Goal: Task Accomplishment & Management: Manage account settings

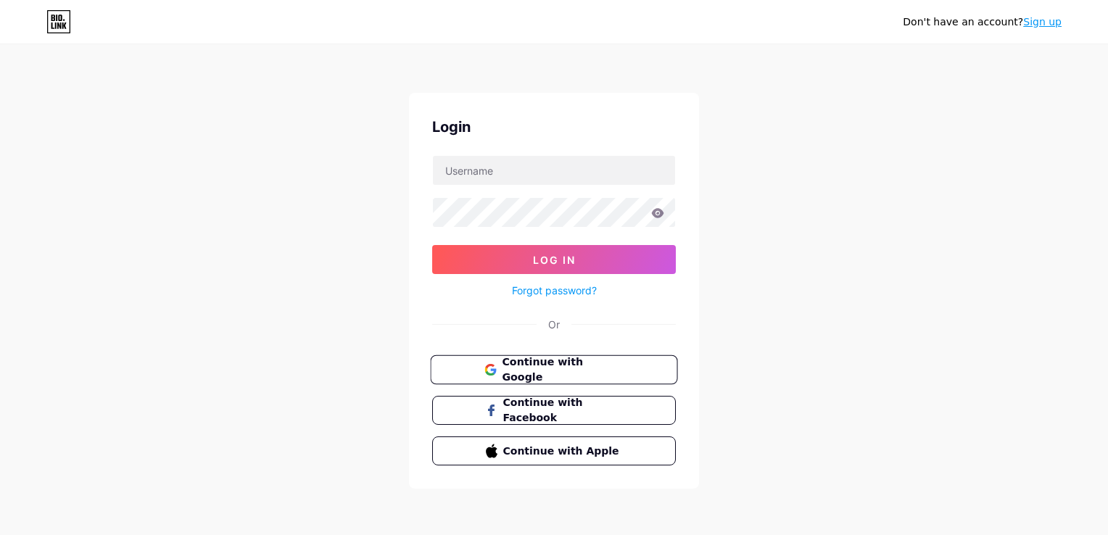
click at [612, 368] on span "Continue with Google" at bounding box center [562, 370] width 121 height 31
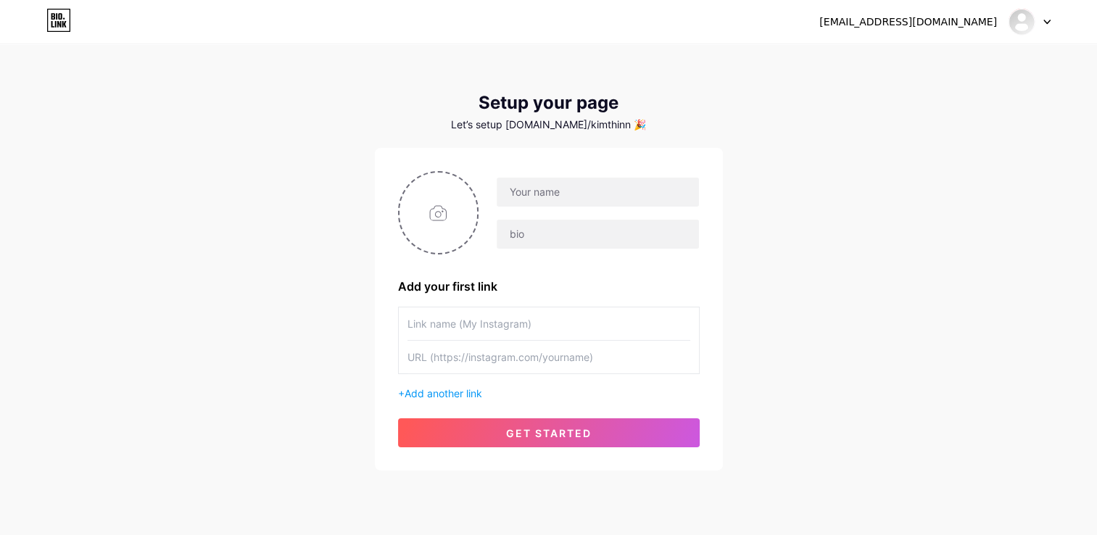
click at [1047, 24] on icon at bounding box center [1046, 22] width 7 height 5
click at [893, 203] on div "nkthien1986@gmail.com Dashboard Logout Setup your page Let’s setup bio.link/kim…" at bounding box center [548, 258] width 1097 height 517
click at [1044, 24] on icon at bounding box center [1046, 22] width 7 height 5
click at [943, 98] on li "Logout" at bounding box center [960, 98] width 180 height 39
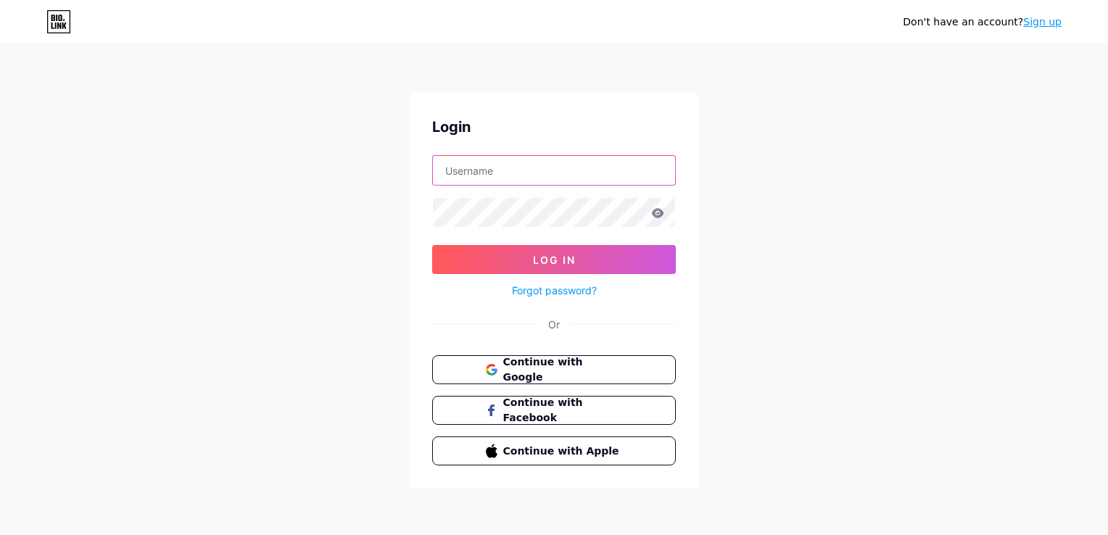
click at [522, 170] on input "text" at bounding box center [554, 170] width 242 height 29
click at [969, 240] on div "Don't have an account? Sign up Login Log In Forgot password? Or Continue with G…" at bounding box center [554, 267] width 1108 height 535
click at [522, 166] on input "text" at bounding box center [554, 170] width 242 height 29
type input "Nguyễn Kim Thiên"
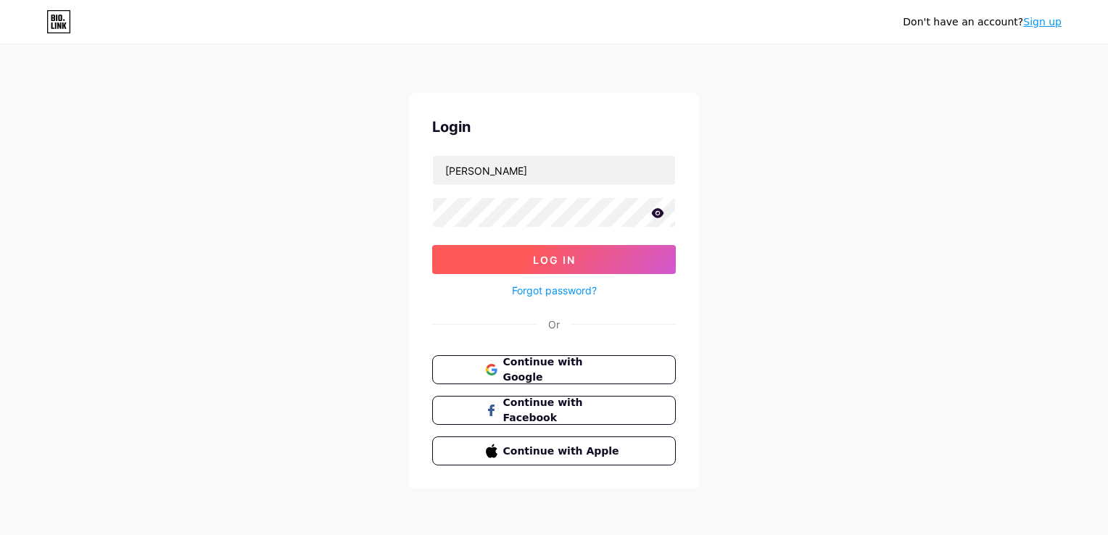
click at [561, 260] on span "Log In" at bounding box center [554, 260] width 43 height 12
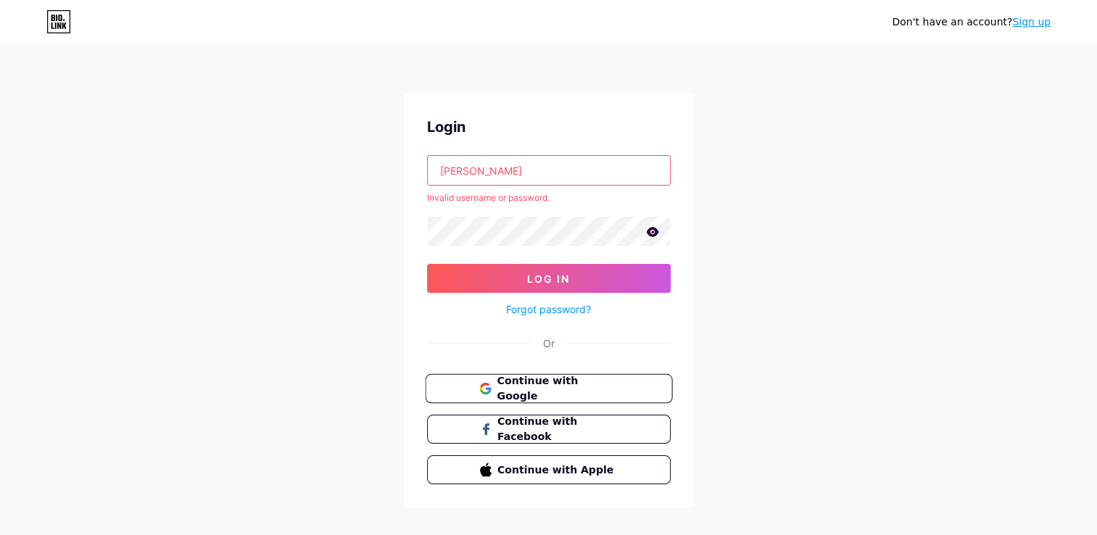
click at [553, 383] on span "Continue with Google" at bounding box center [557, 388] width 121 height 31
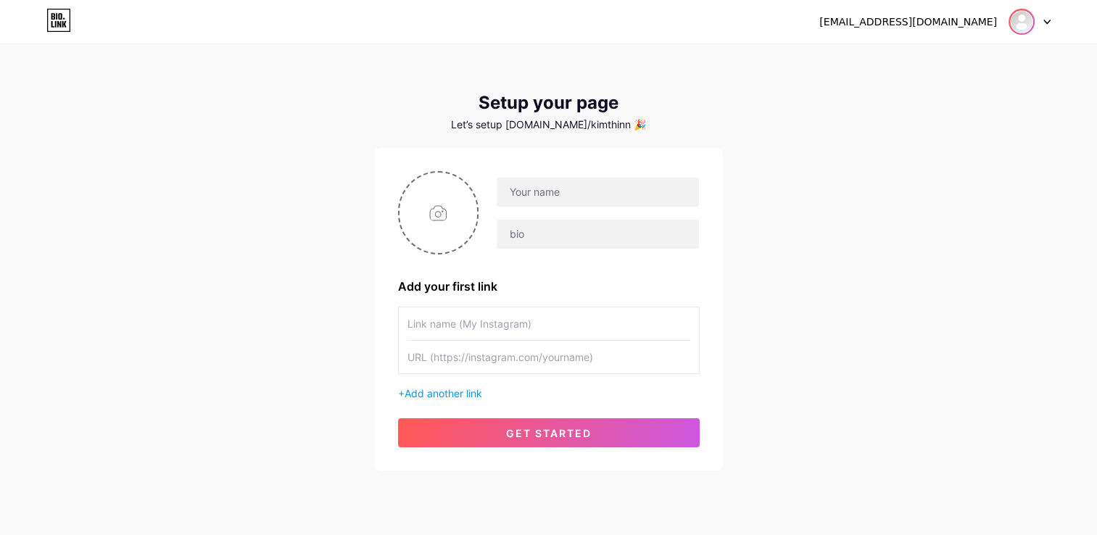
click at [1024, 23] on img at bounding box center [1021, 21] width 23 height 23
click at [972, 91] on li "Logout" at bounding box center [960, 98] width 180 height 39
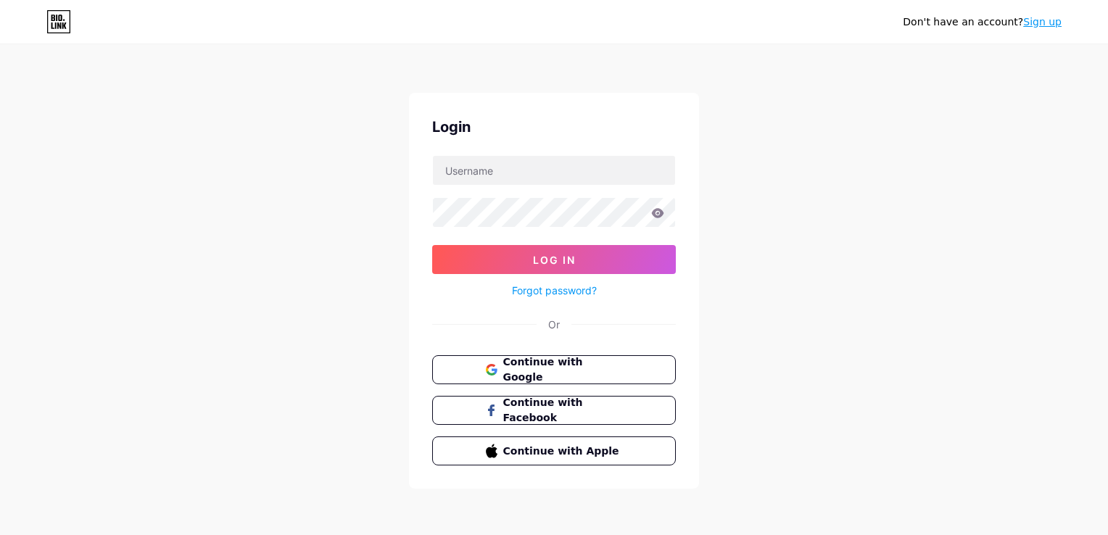
click at [1041, 24] on link "Sign up" at bounding box center [1042, 22] width 38 height 12
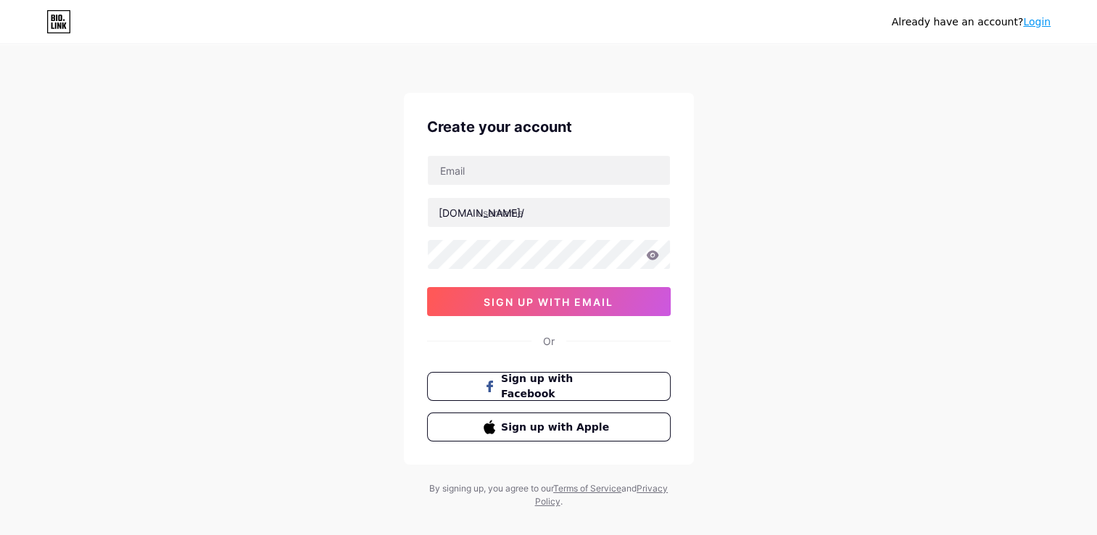
click at [1036, 22] on link "Login" at bounding box center [1037, 22] width 28 height 12
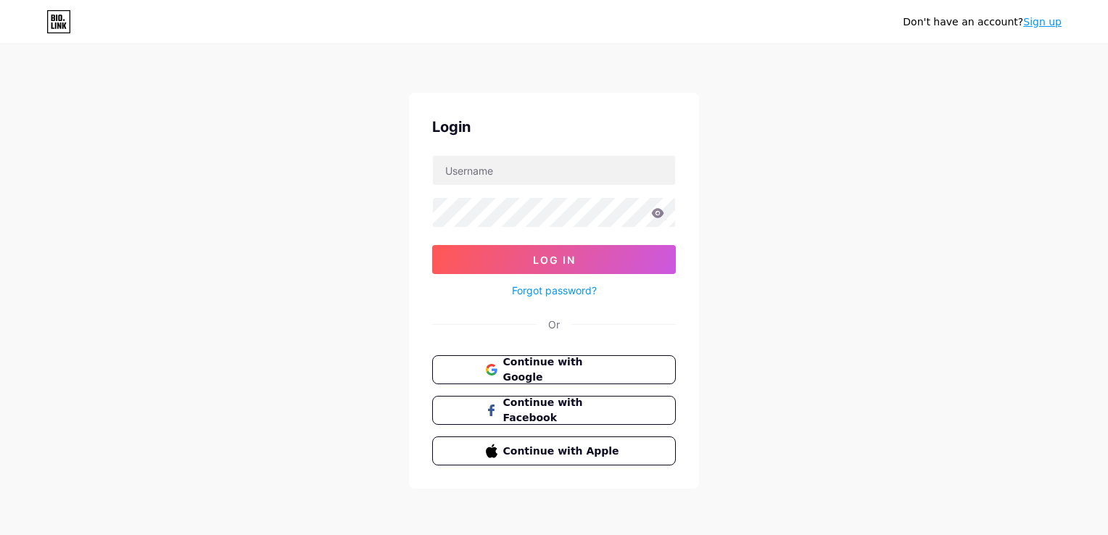
click at [1035, 23] on link "Sign up" at bounding box center [1042, 22] width 38 height 12
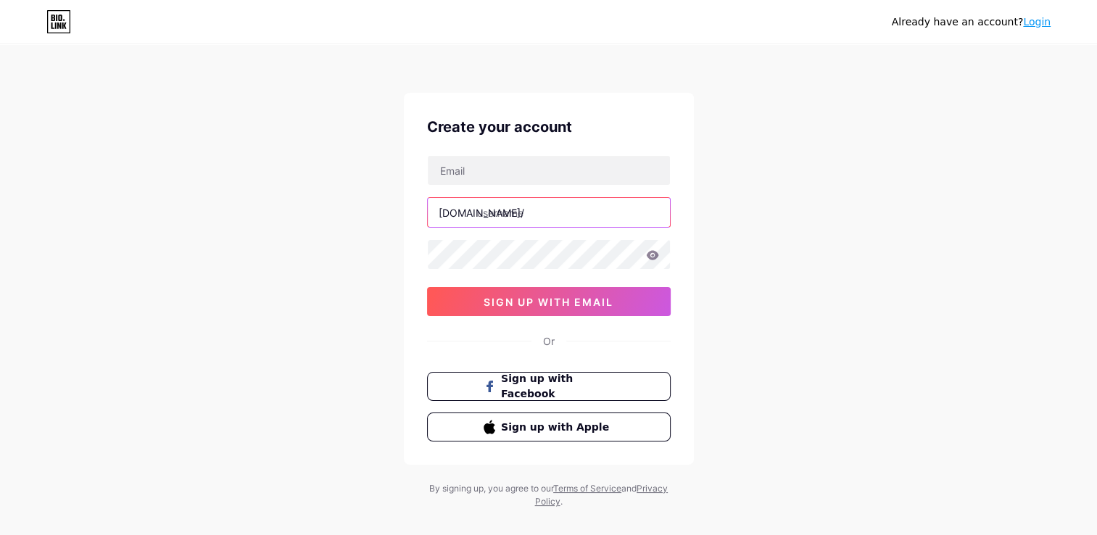
click at [563, 207] on input "text" at bounding box center [549, 212] width 242 height 29
paste input "chamtinhthuc"
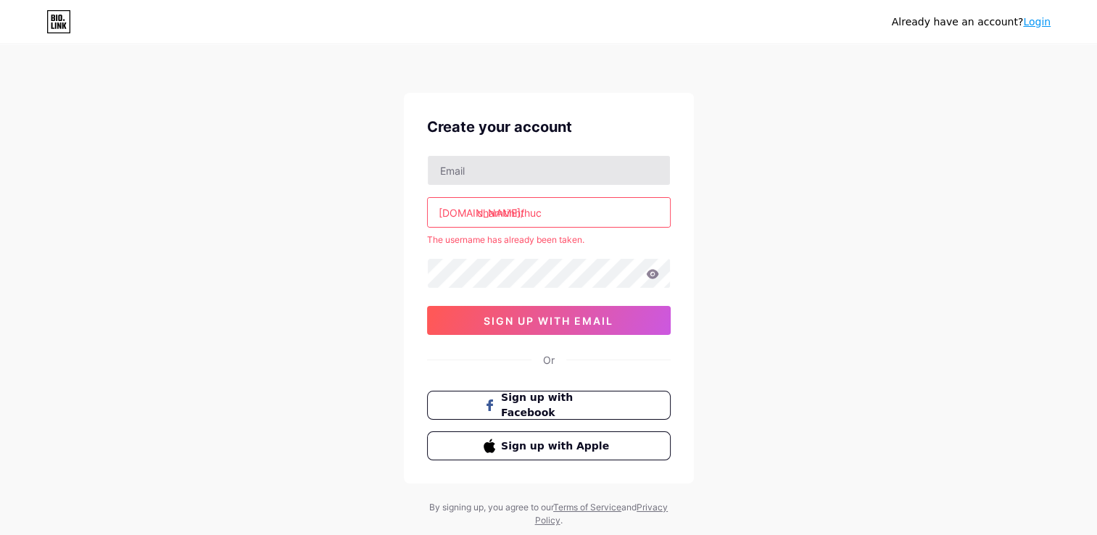
type input "chamtinhthuc"
click at [519, 167] on input "text" at bounding box center [549, 170] width 242 height 29
type input "nk"
click at [478, 213] on input "chamtinhthuc" at bounding box center [549, 212] width 242 height 29
type input "@chamtinhthuc"
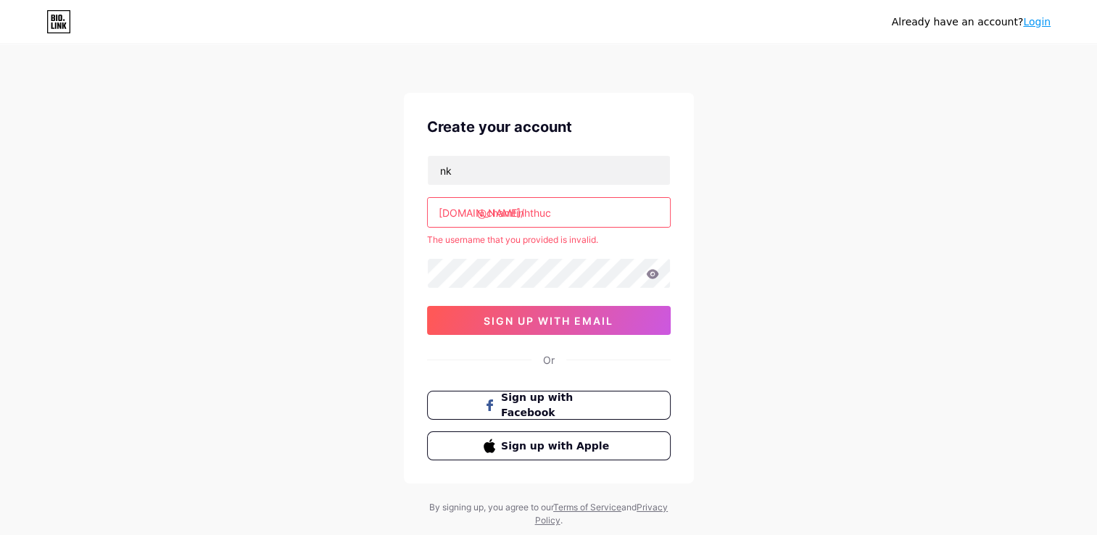
drag, startPoint x: 574, startPoint y: 213, endPoint x: 405, endPoint y: 212, distance: 169.7
click at [405, 212] on div "Create your account nk bio.link/ @chamtinhthuc The username that you provided i…" at bounding box center [549, 288] width 290 height 391
click at [557, 216] on input "@chamtinhthuc" at bounding box center [549, 212] width 242 height 29
click at [593, 213] on input "@chamtinhthuc" at bounding box center [549, 212] width 242 height 29
drag, startPoint x: 575, startPoint y: 213, endPoint x: 408, endPoint y: 212, distance: 167.5
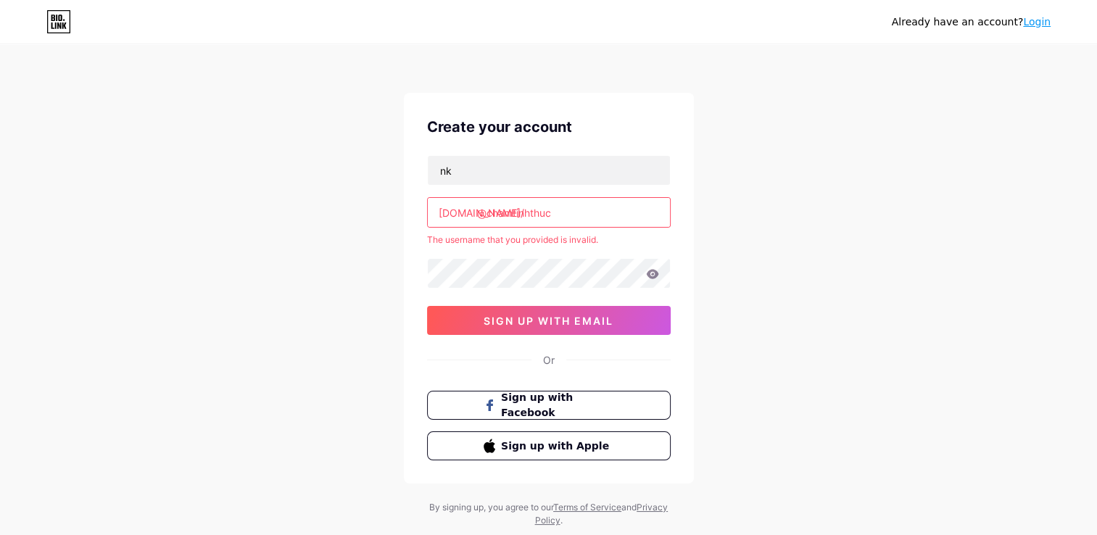
click at [392, 210] on div "Already have an account? Login Create your account nk bio.link/ @chamtinhthuc T…" at bounding box center [548, 287] width 1097 height 574
paste input "https//bio.link/chamtinhthuc"
click at [542, 218] on input "https//bio.link/chamtinhthuc" at bounding box center [549, 212] width 242 height 29
drag, startPoint x: 550, startPoint y: 213, endPoint x: 471, endPoint y: 218, distance: 78.4
click at [471, 218] on div "bio.link/ https://bio.link/chamtinhthuc" at bounding box center [549, 212] width 244 height 30
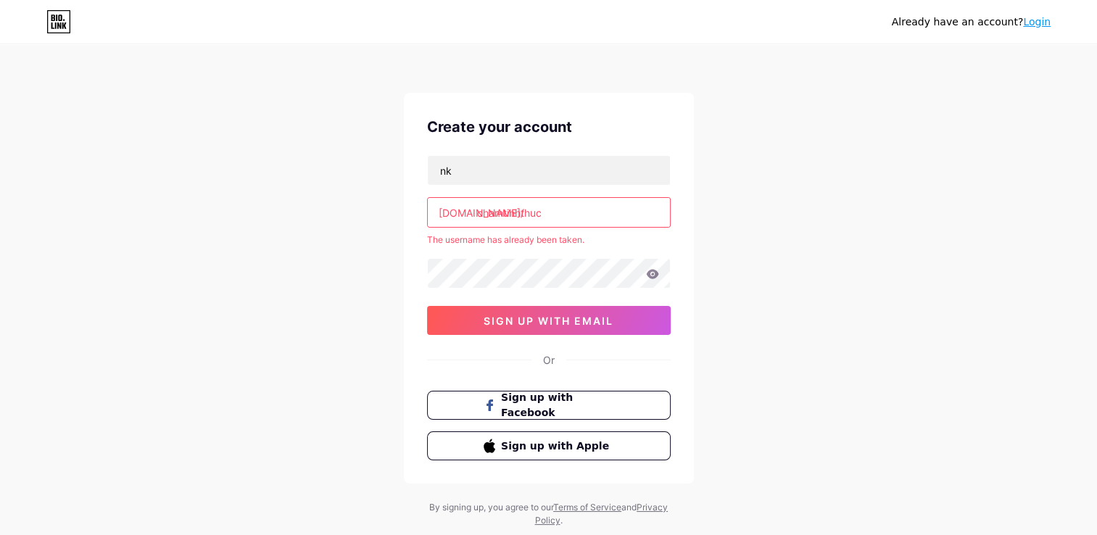
type input "chamtinhthuc"
click at [478, 165] on input "nk" at bounding box center [549, 170] width 242 height 29
drag, startPoint x: 482, startPoint y: 167, endPoint x: 413, endPoint y: 164, distance: 69.7
click at [413, 164] on div "Create your account nk bio.link/ chamtinhthuc The username has already been tak…" at bounding box center [549, 288] width 290 height 391
click at [492, 177] on input "text" at bounding box center [549, 170] width 242 height 29
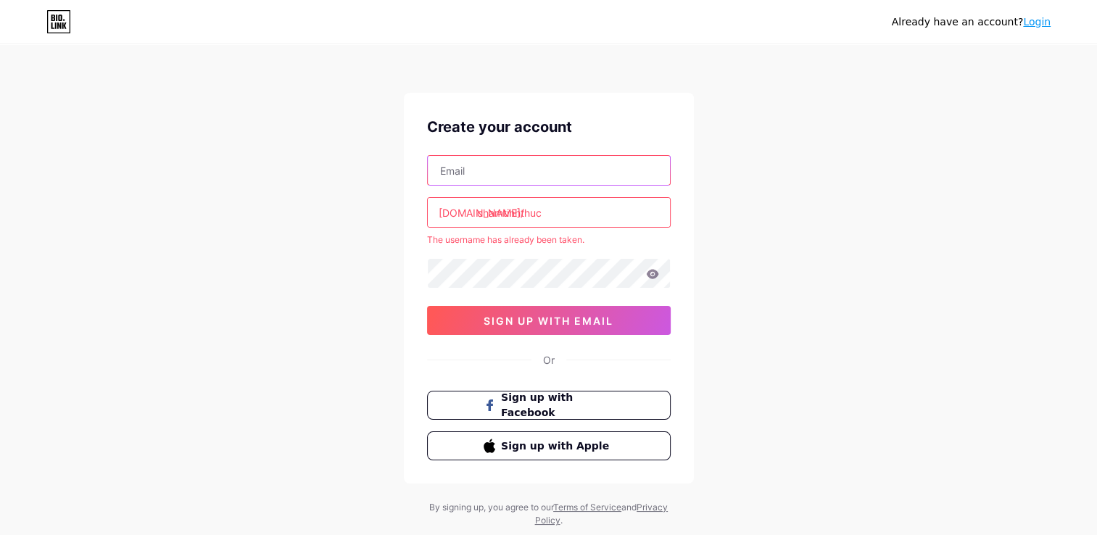
click at [493, 172] on input "text" at bounding box center [549, 170] width 242 height 29
type input "[EMAIL_ADDRESS][DOMAIN_NAME]"
click at [569, 404] on span "Sign up with Facebook" at bounding box center [557, 405] width 114 height 31
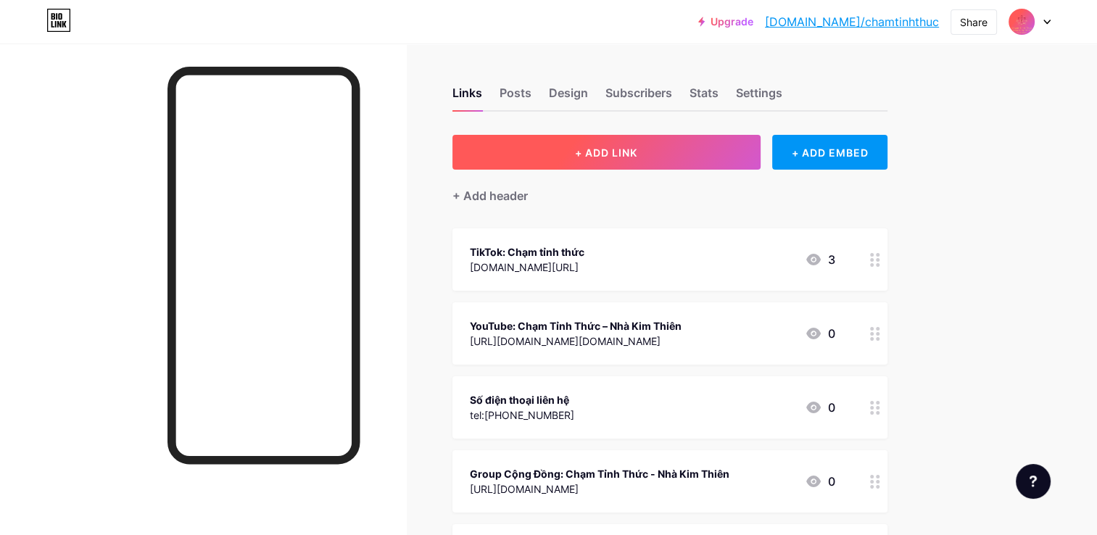
click at [615, 153] on span "+ ADD LINK" at bounding box center [606, 152] width 62 height 12
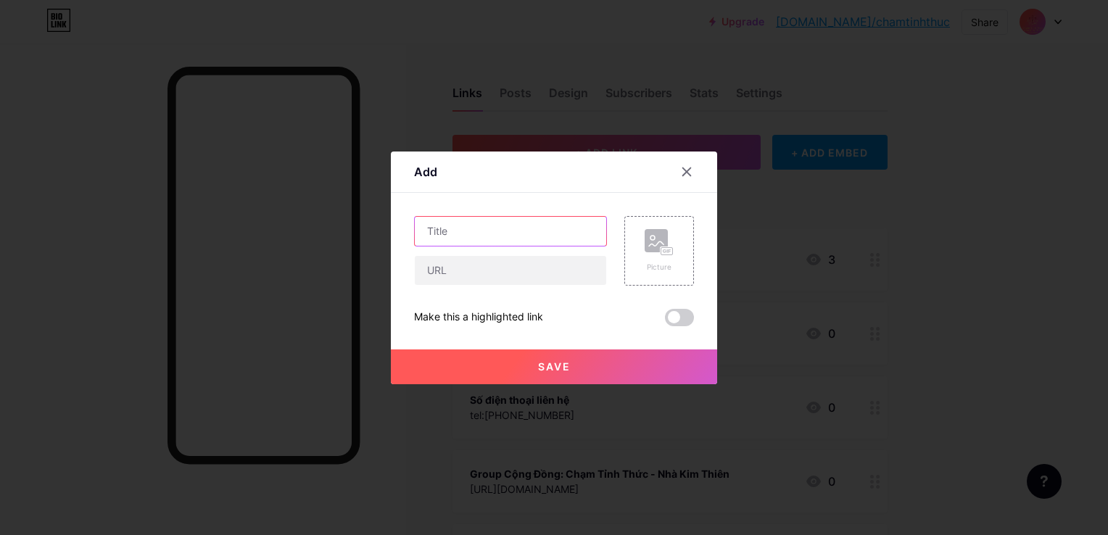
click at [458, 230] on input "text" at bounding box center [510, 231] width 191 height 29
type input "Cook"
click at [450, 234] on input "text" at bounding box center [510, 231] width 191 height 29
type input "Cookpad"
click at [452, 267] on input "text" at bounding box center [510, 270] width 191 height 29
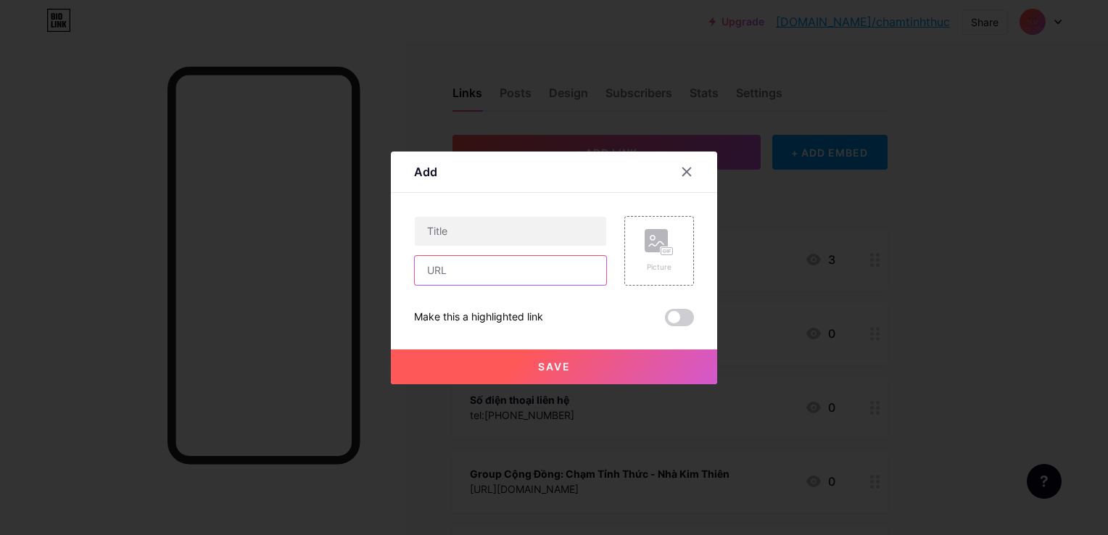
paste input "[URL][DOMAIN_NAME]"
type input "[URL][DOMAIN_NAME]"
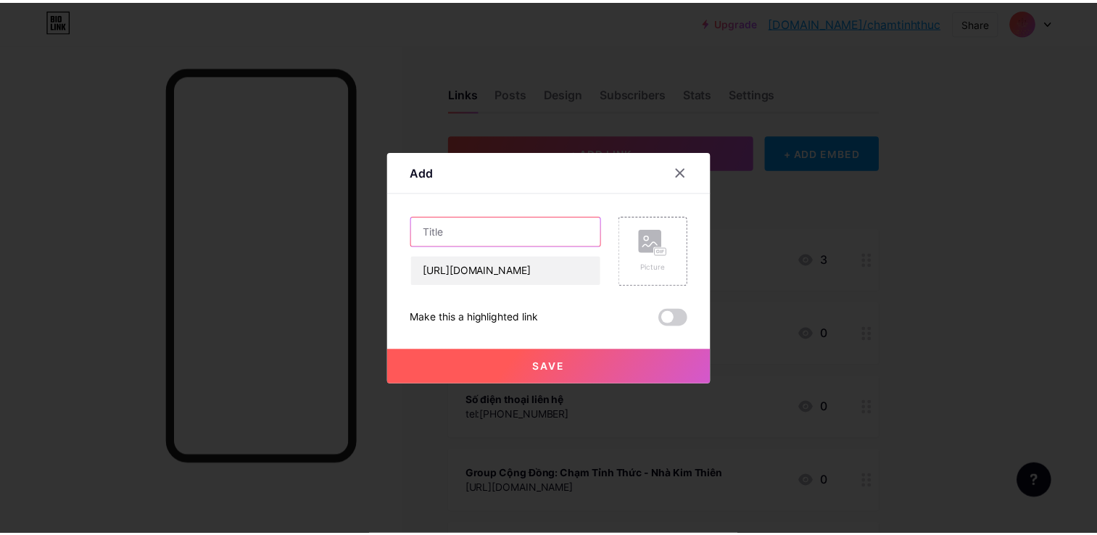
scroll to position [0, 0]
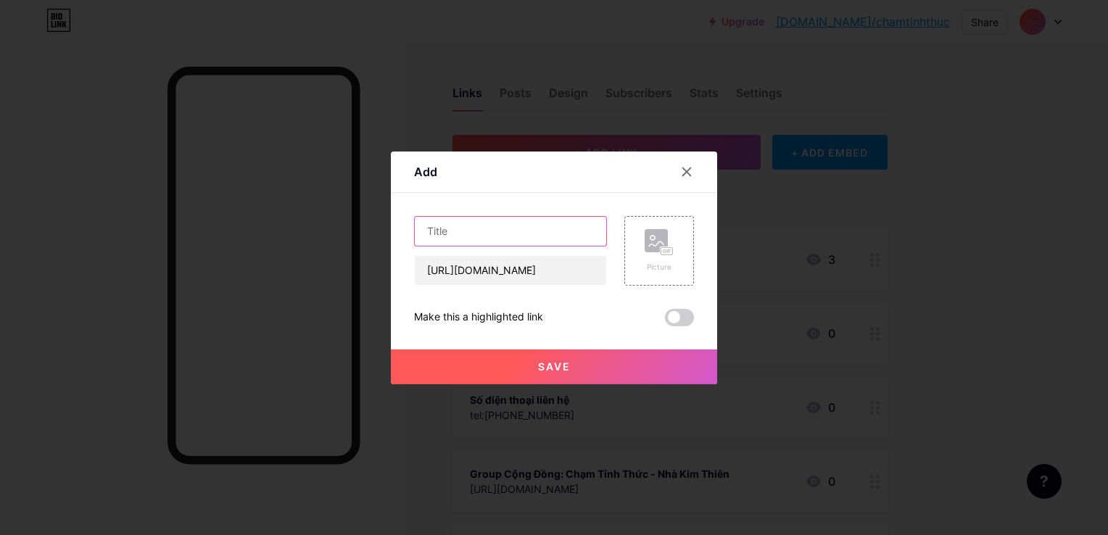
click at [456, 233] on input "text" at bounding box center [510, 231] width 191 height 29
type input "Cookpad"
click at [666, 252] on rect at bounding box center [667, 250] width 12 height 7
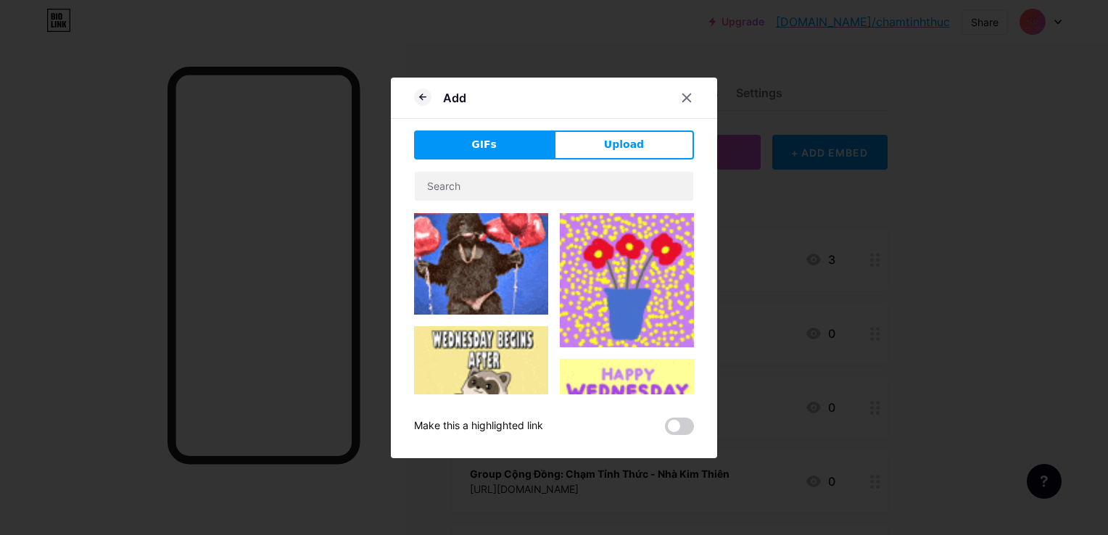
click at [629, 151] on span "Upload" at bounding box center [624, 144] width 40 height 15
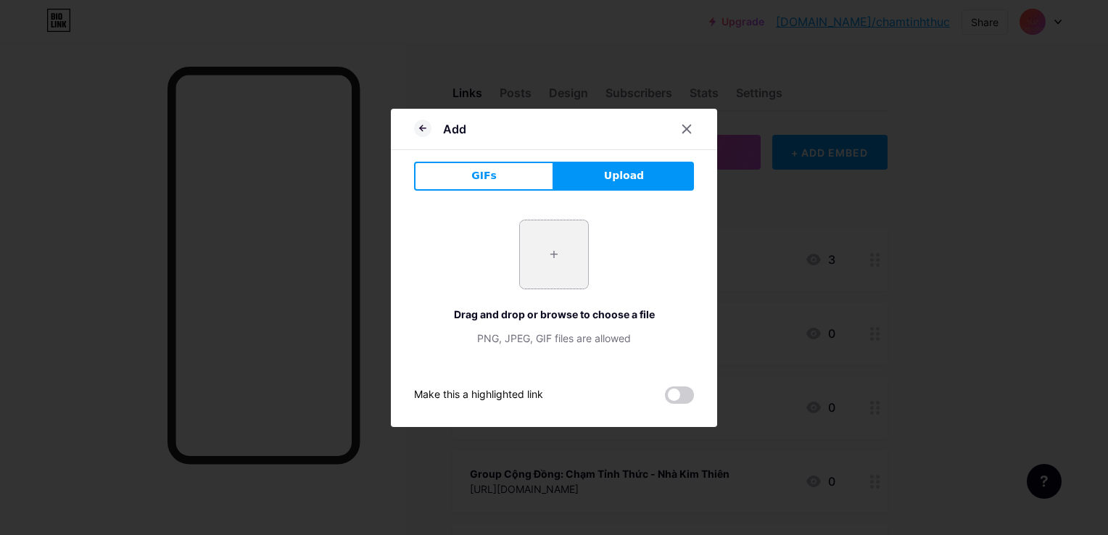
click at [555, 254] on input "file" at bounding box center [554, 254] width 68 height 68
type input "C:\fakepath\11.png"
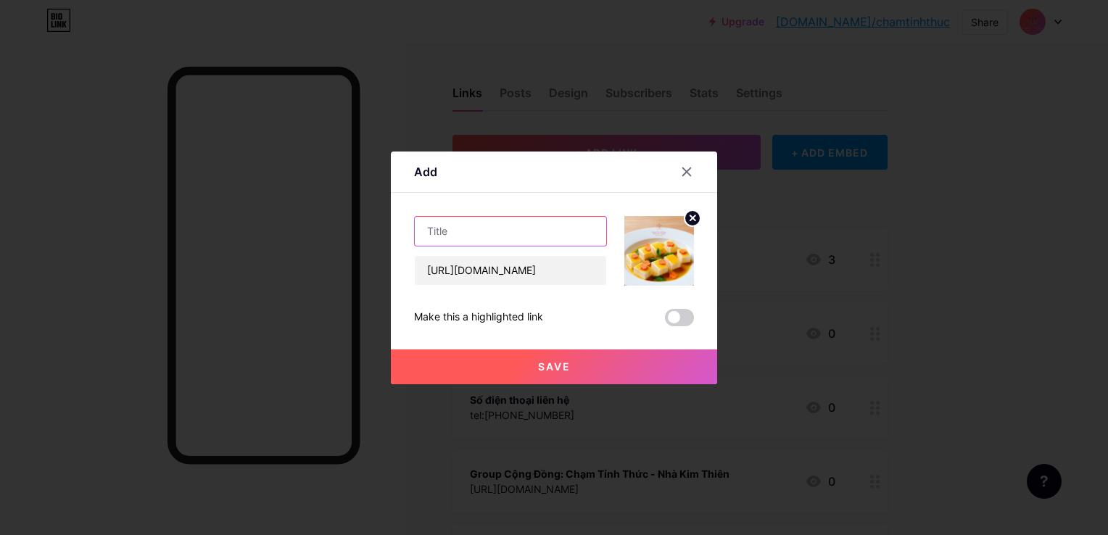
click at [468, 232] on input "text" at bounding box center [510, 231] width 191 height 29
type input "Cookpad"
click at [532, 365] on button "Save" at bounding box center [554, 367] width 326 height 35
